Goal: Task Accomplishment & Management: Manage account settings

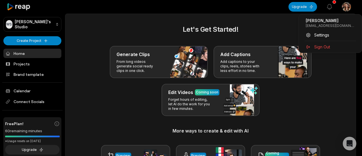
click at [347, 5] on html "WS [PERSON_NAME]'s Studio Create Project Home Projects Brand template Calendar …" at bounding box center [181, 78] width 362 height 156
click at [320, 47] on span "Sign Out" at bounding box center [322, 47] width 16 height 6
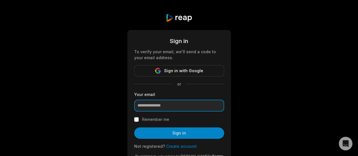
click at [165, 107] on input "email" at bounding box center [179, 106] width 90 height 12
type input "**********"
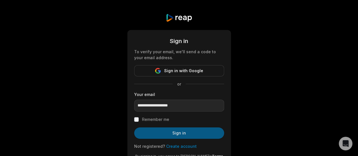
click at [168, 131] on button "Sign in" at bounding box center [179, 132] width 90 height 11
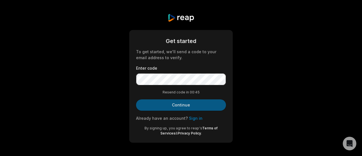
click at [206, 104] on button "Continue" at bounding box center [181, 104] width 90 height 11
